Goal: Task Accomplishment & Management: Use online tool/utility

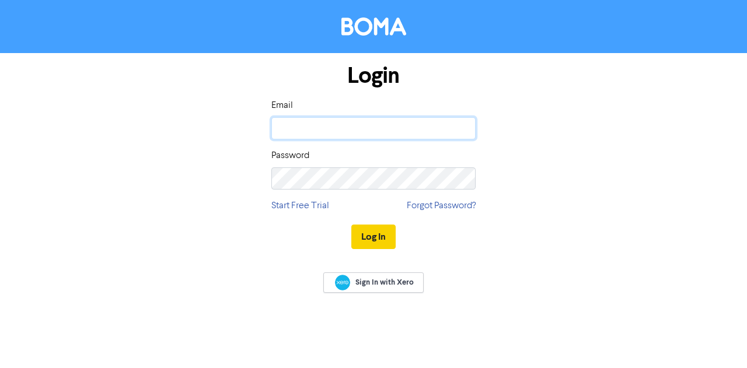
type input "[PERSON_NAME][EMAIL_ADDRESS][DOMAIN_NAME]"
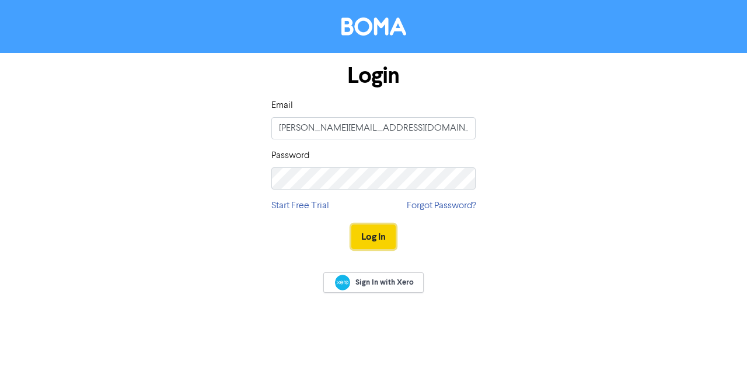
click at [379, 241] on button "Log In" at bounding box center [373, 237] width 44 height 25
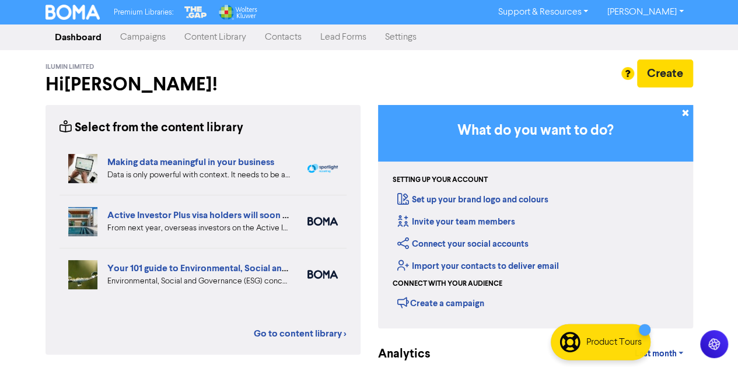
click at [150, 38] on link "Campaigns" at bounding box center [143, 37] width 64 height 23
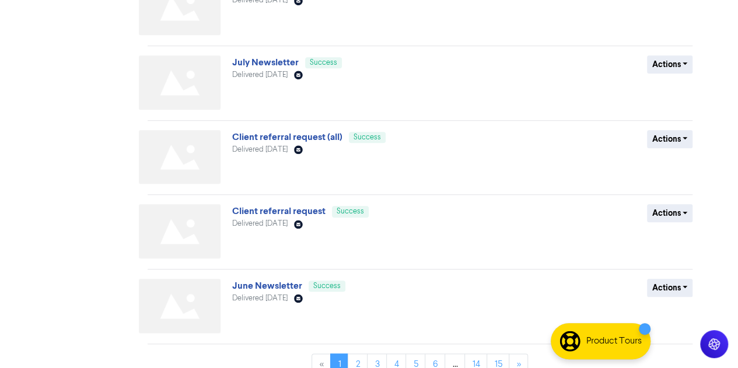
scroll to position [501, 0]
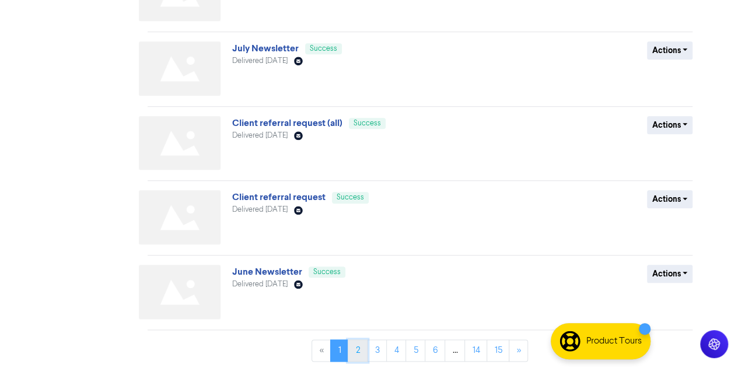
click at [358, 346] on link "2" at bounding box center [358, 351] width 20 height 22
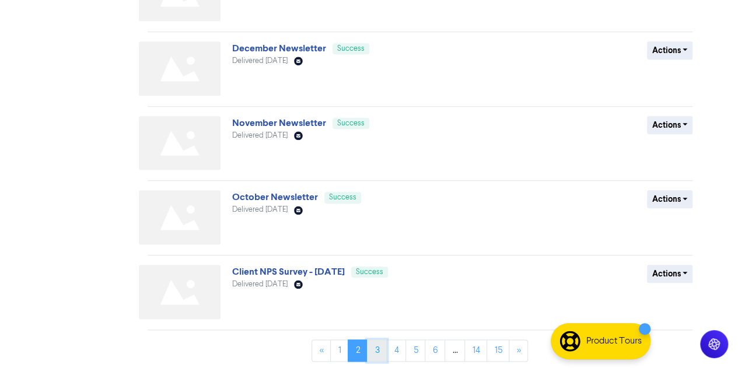
click at [377, 352] on link "3" at bounding box center [377, 351] width 20 height 22
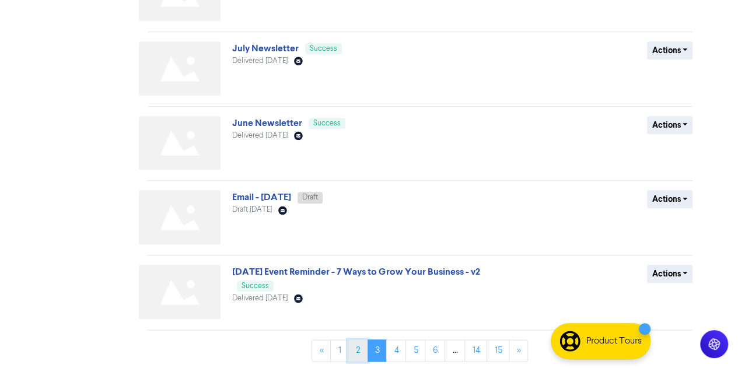
click at [353, 355] on link "2" at bounding box center [358, 351] width 20 height 22
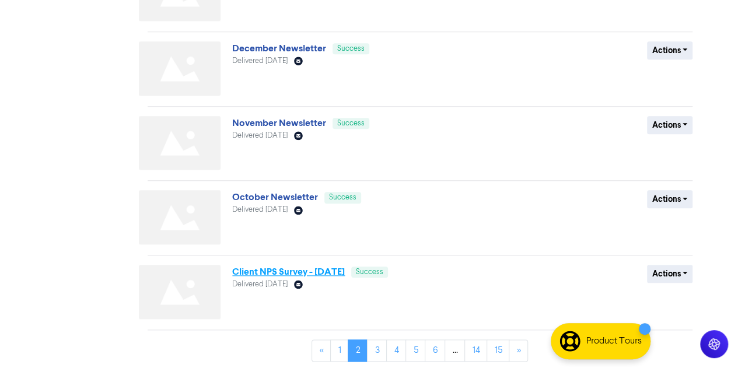
click at [292, 274] on link "Client NPS Survey - [DATE]" at bounding box center [288, 272] width 113 height 12
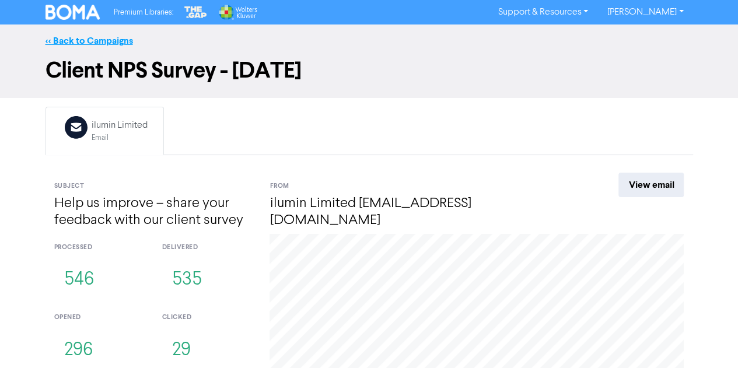
click at [50, 37] on link "<< Back to Campaigns" at bounding box center [90, 41] width 88 height 12
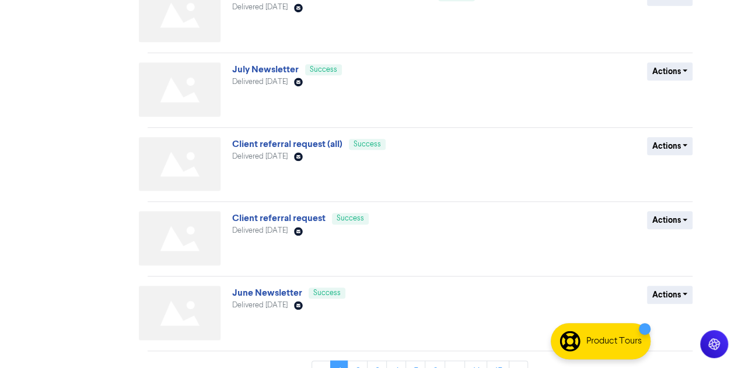
scroll to position [501, 0]
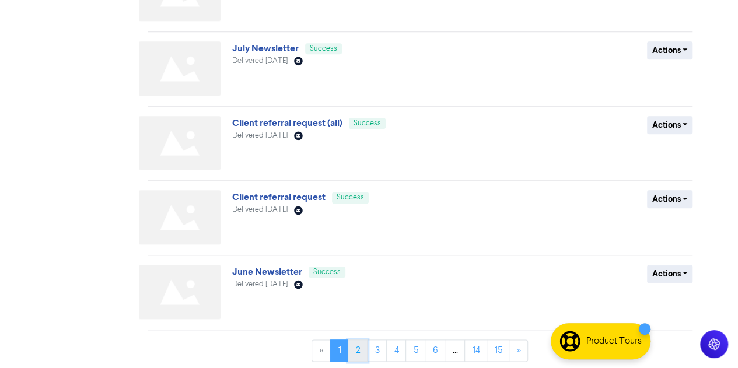
click at [357, 345] on link "2" at bounding box center [358, 351] width 20 height 22
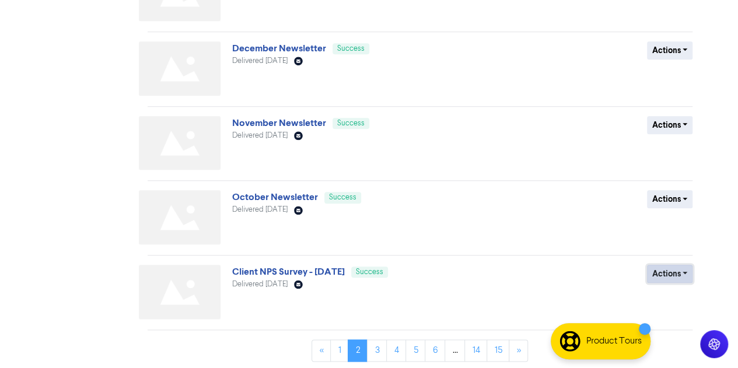
click at [679, 272] on button "Actions" at bounding box center [670, 274] width 46 height 18
click at [678, 298] on button "Duplicate" at bounding box center [691, 299] width 92 height 19
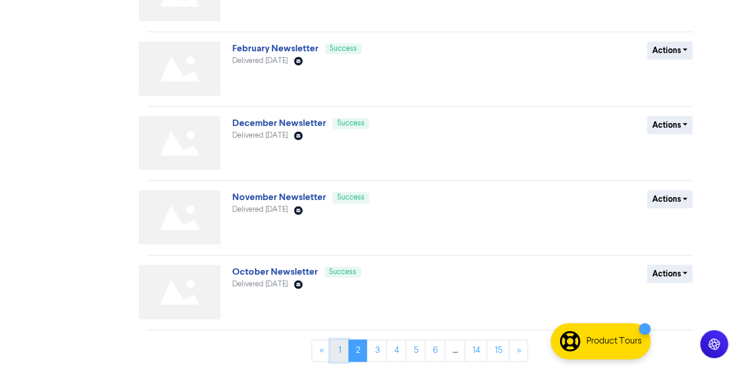
click at [335, 356] on link "1" at bounding box center [339, 351] width 18 height 22
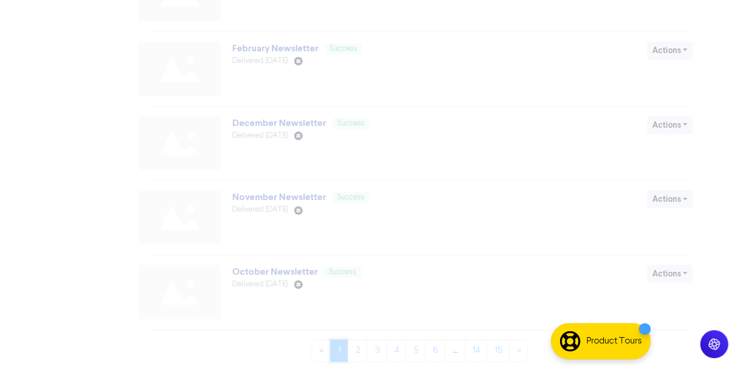
scroll to position [0, 0]
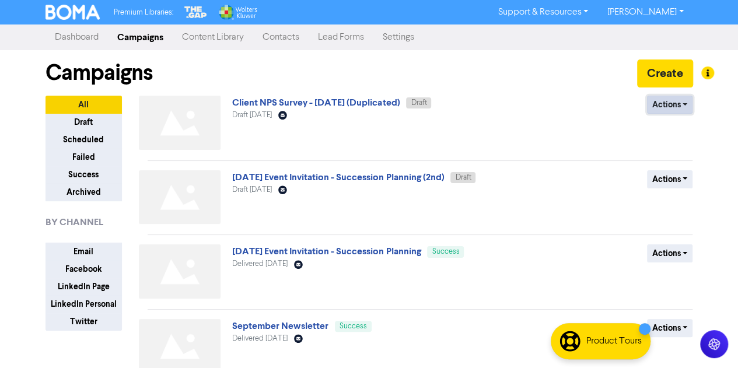
click at [682, 109] on button "Actions" at bounding box center [670, 105] width 46 height 18
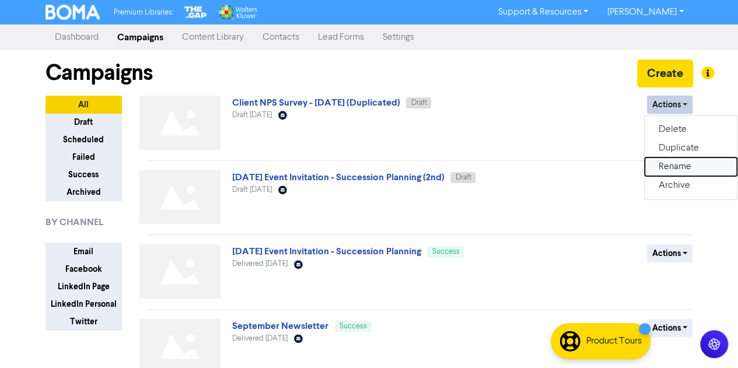
click at [672, 168] on button "Rename" at bounding box center [691, 167] width 92 height 19
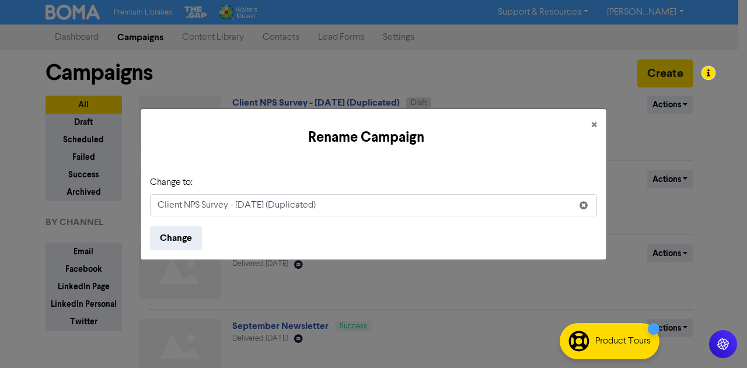
drag, startPoint x: 295, startPoint y: 205, endPoint x: 447, endPoint y: 201, distance: 151.8
click at [447, 201] on input "Client NPS Survey - [DATE] (Duplicated)" at bounding box center [373, 205] width 447 height 22
type input "Client NPS Survey - [DATE]"
click at [184, 239] on button "Change" at bounding box center [176, 238] width 52 height 25
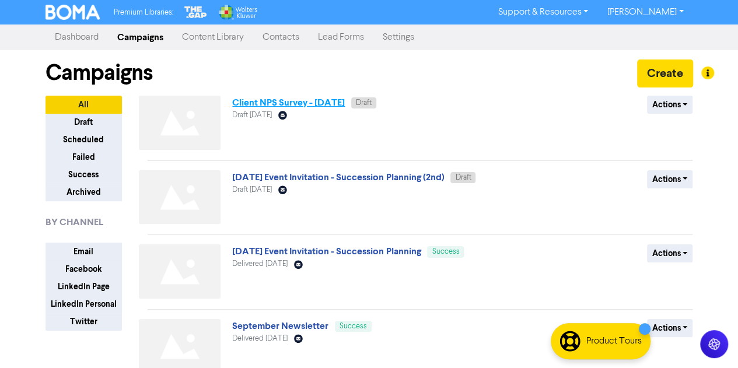
click at [287, 103] on link "Client NPS Survey - [DATE]" at bounding box center [288, 103] width 113 height 12
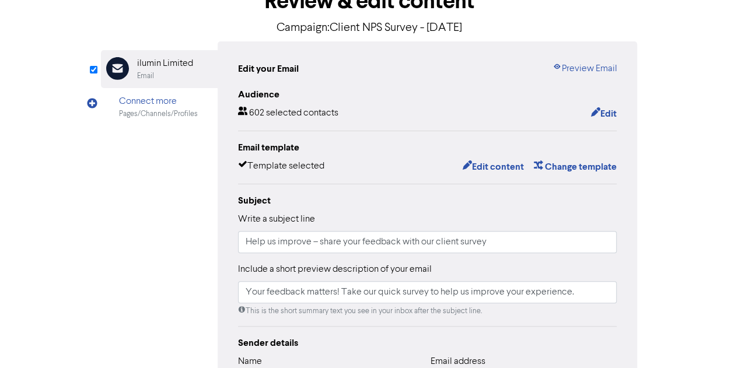
scroll to position [77, 0]
click at [489, 165] on button "Edit content" at bounding box center [493, 167] width 62 height 15
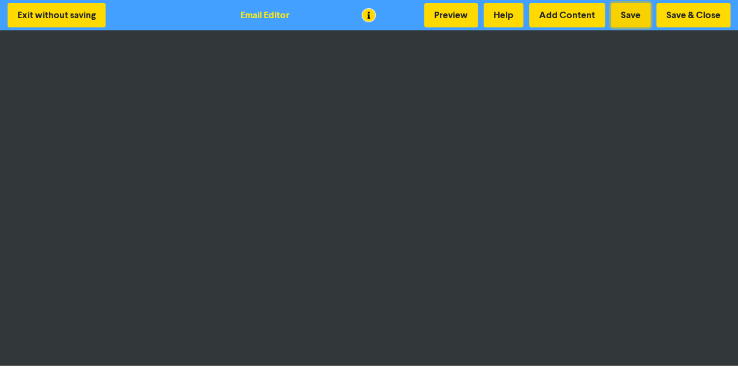
click at [626, 15] on button "Save" at bounding box center [631, 15] width 40 height 25
click at [693, 18] on button "Save & Close" at bounding box center [694, 15] width 74 height 25
